Goal: Information Seeking & Learning: Find specific fact

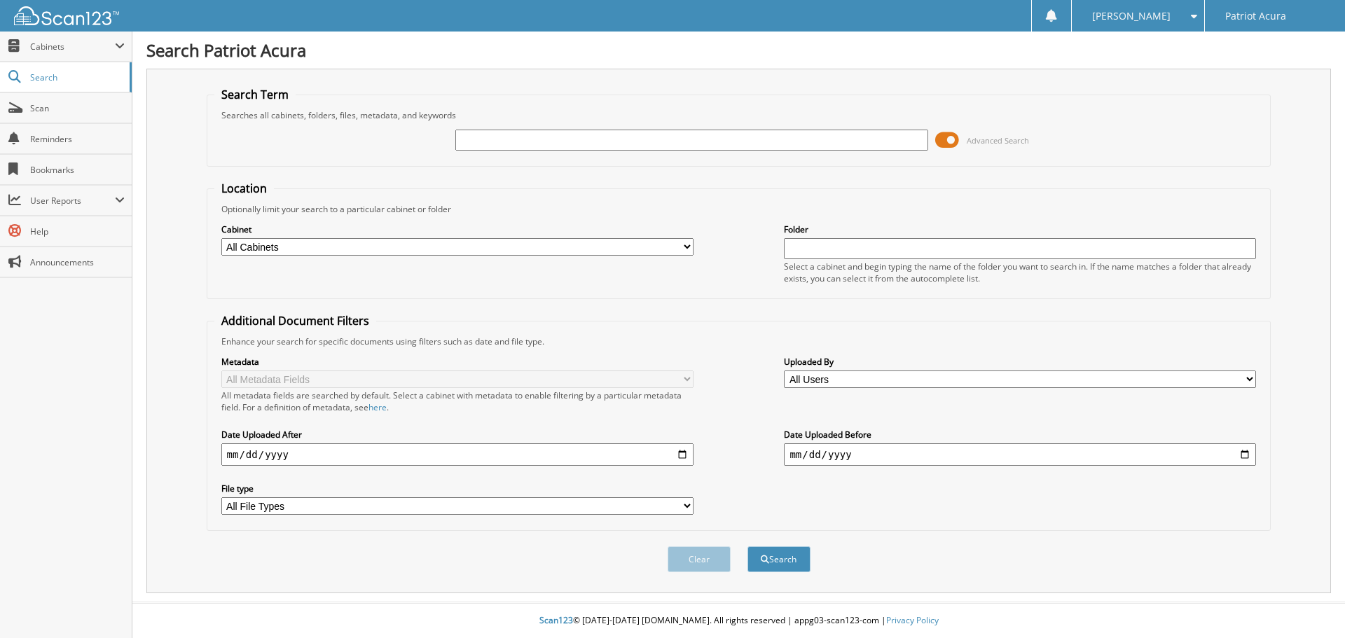
click at [645, 134] on input "text" at bounding box center [691, 140] width 472 height 21
type input "[PERSON_NAME]"
click at [792, 569] on button "Search" at bounding box center [778, 559] width 63 height 26
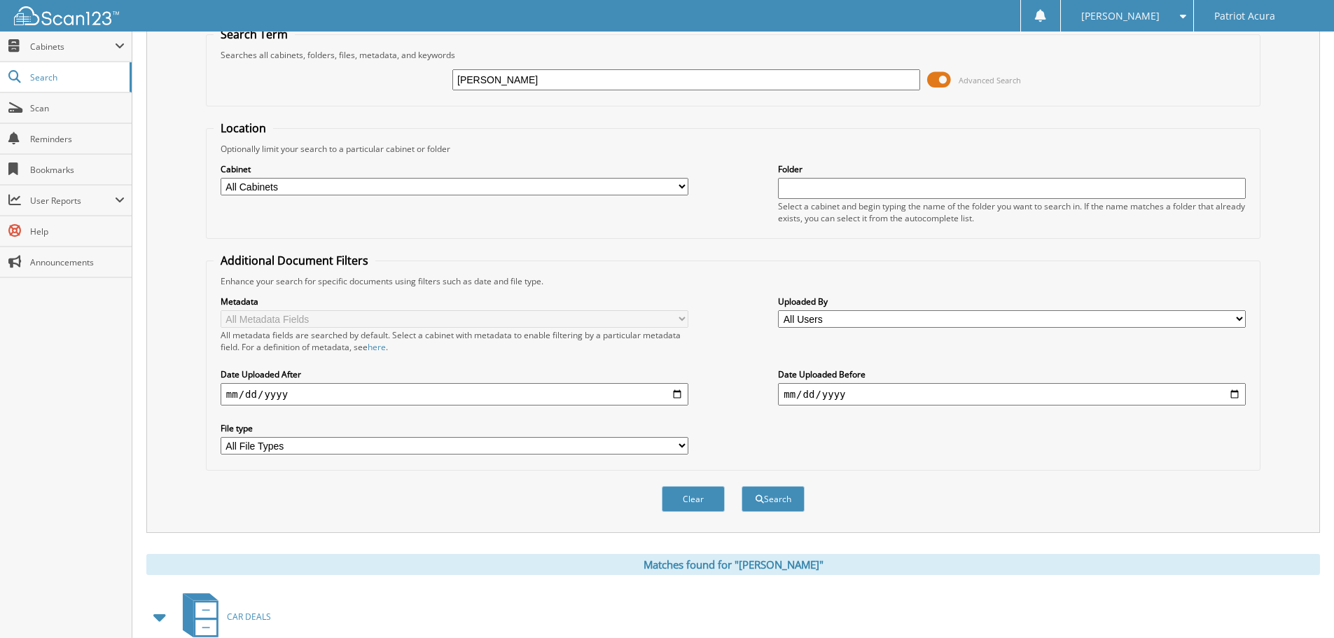
scroll to position [10, 0]
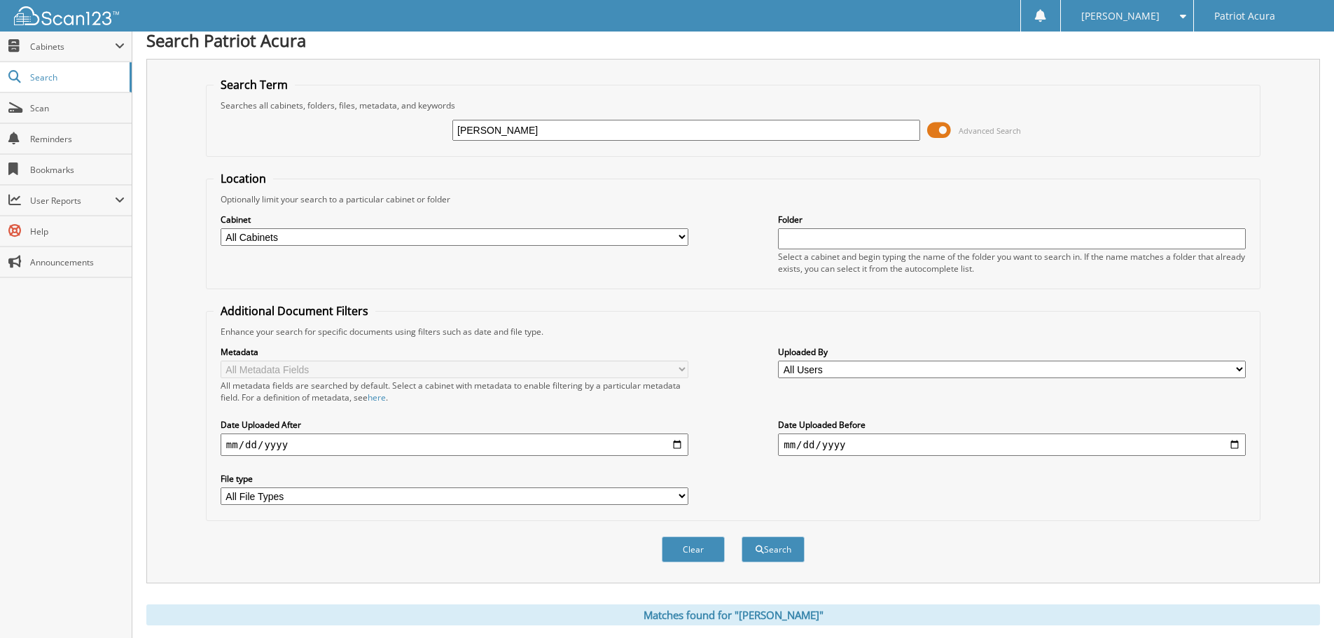
click at [574, 122] on input "[PERSON_NAME]" at bounding box center [686, 130] width 468 height 21
paste input "18P4351A"
type input "18P4351A"
click at [789, 560] on button "Search" at bounding box center [773, 550] width 63 height 26
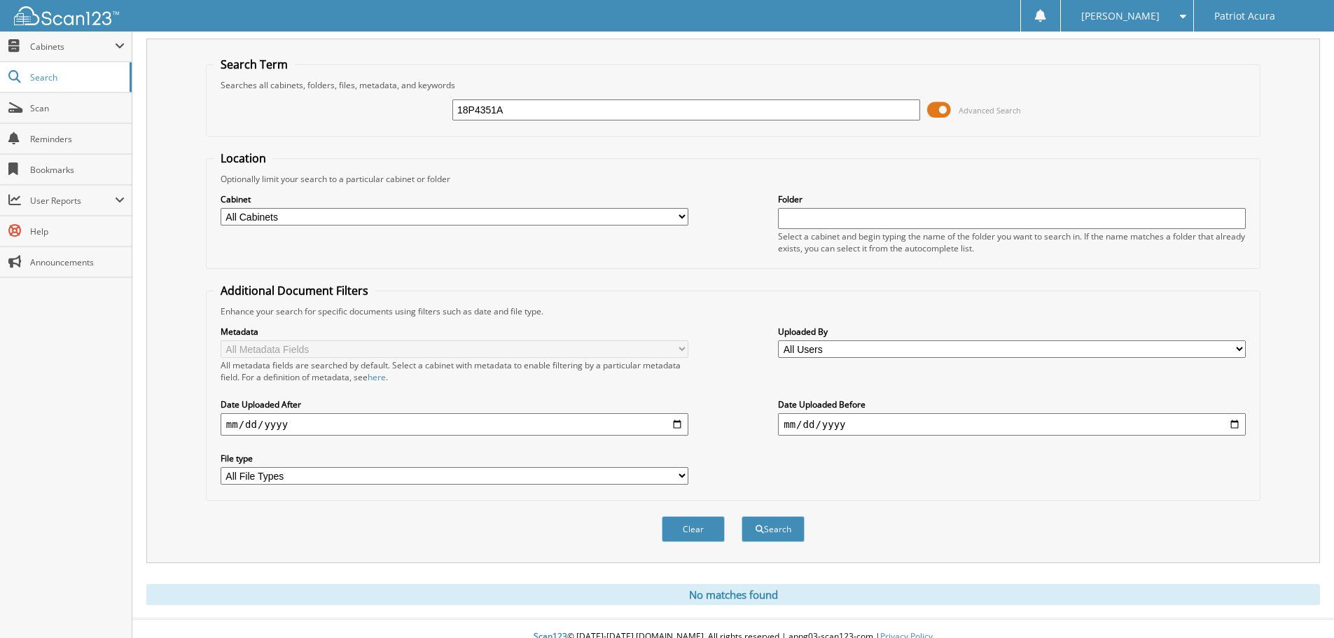
scroll to position [47, 0]
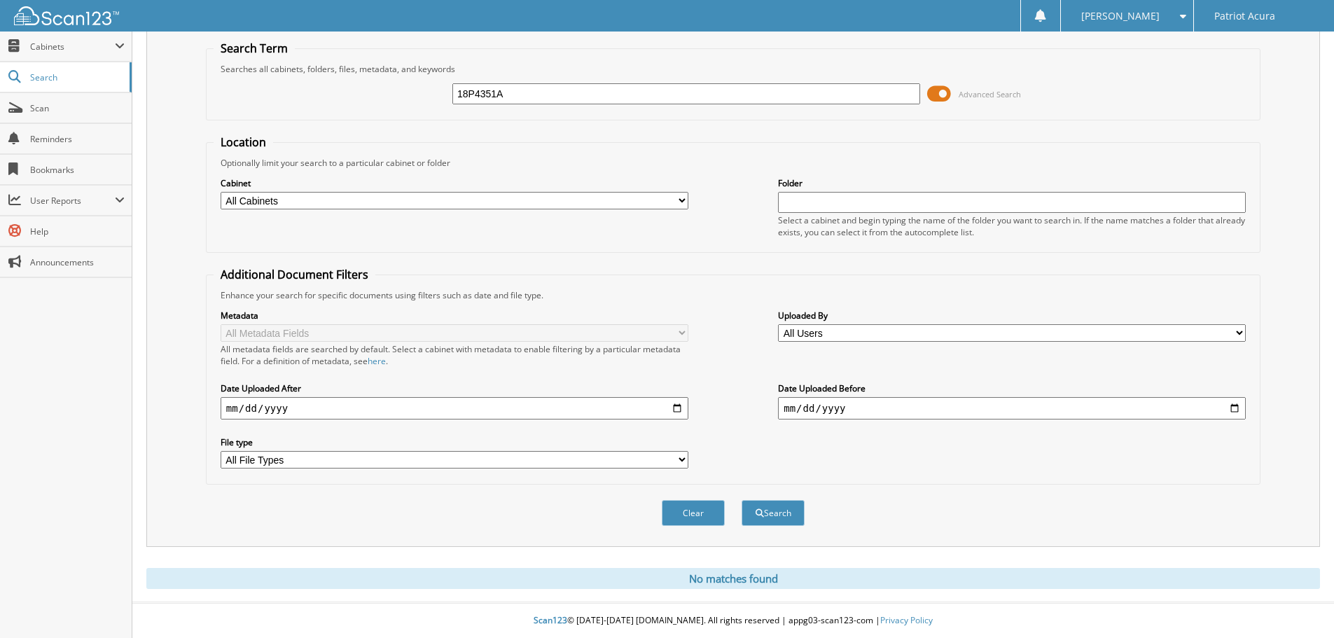
click at [525, 110] on div "18P4351A Advanced Search" at bounding box center [733, 94] width 1039 height 38
click at [528, 104] on div "18P4351A" at bounding box center [686, 94] width 468 height 24
click at [538, 92] on input "18P4351A" at bounding box center [686, 93] width 468 height 21
type input "40257"
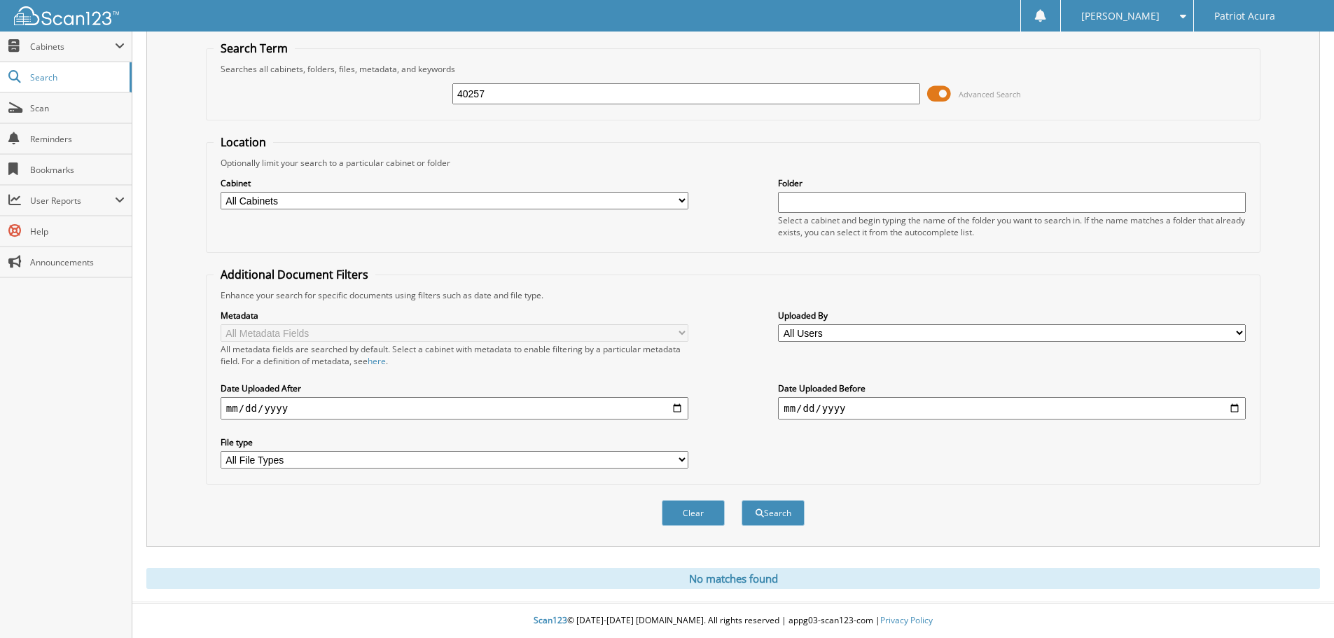
click at [742, 500] on button "Search" at bounding box center [773, 513] width 63 height 26
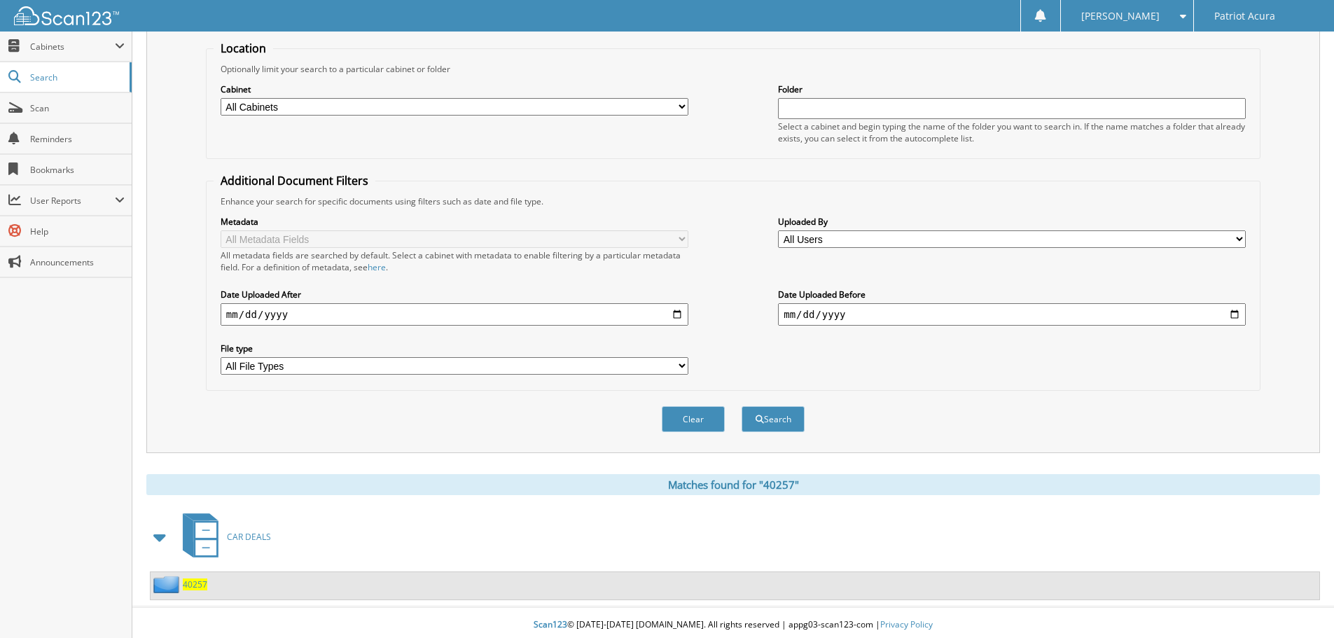
scroll to position [145, 0]
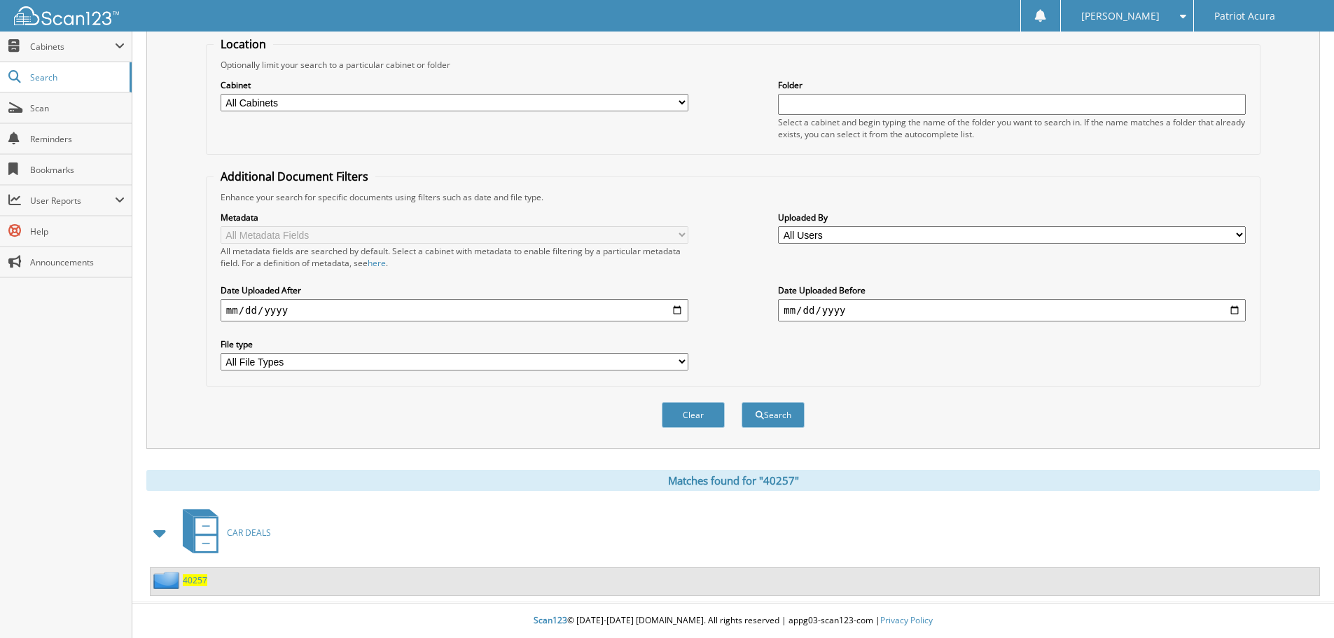
click at [199, 582] on span "40257" at bounding box center [195, 580] width 25 height 12
